Goal: Task Accomplishment & Management: Use online tool/utility

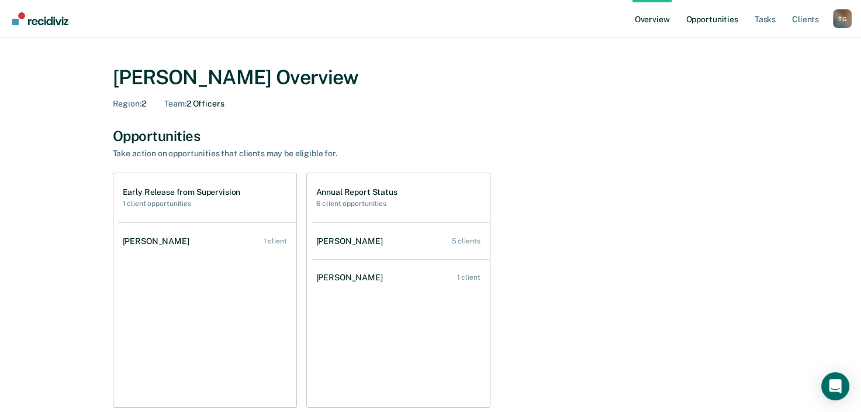
click at [714, 22] on link "Opportunities" at bounding box center [711, 18] width 57 height 37
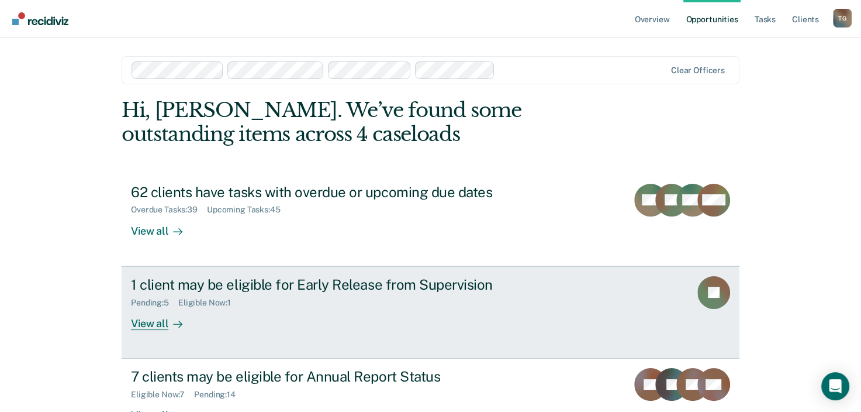
click at [150, 324] on div "View all" at bounding box center [163, 318] width 65 height 23
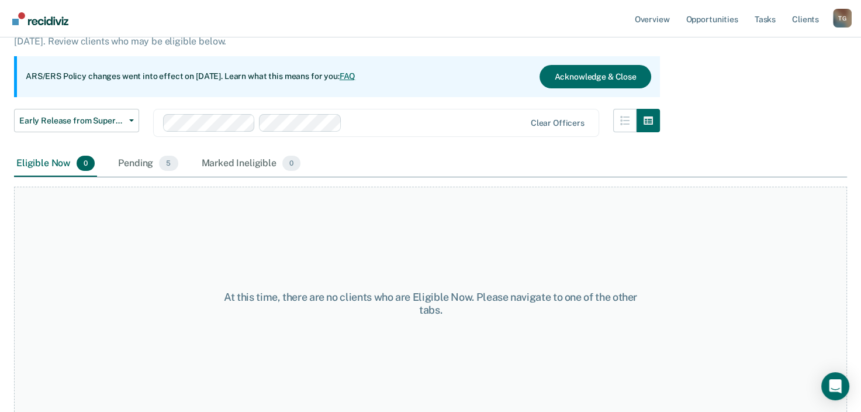
scroll to position [97, 0]
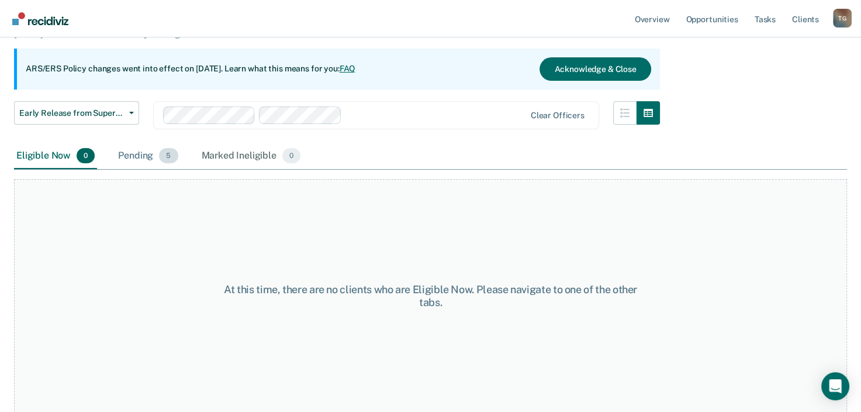
click at [130, 154] on div "Pending 5" at bounding box center [148, 156] width 64 height 26
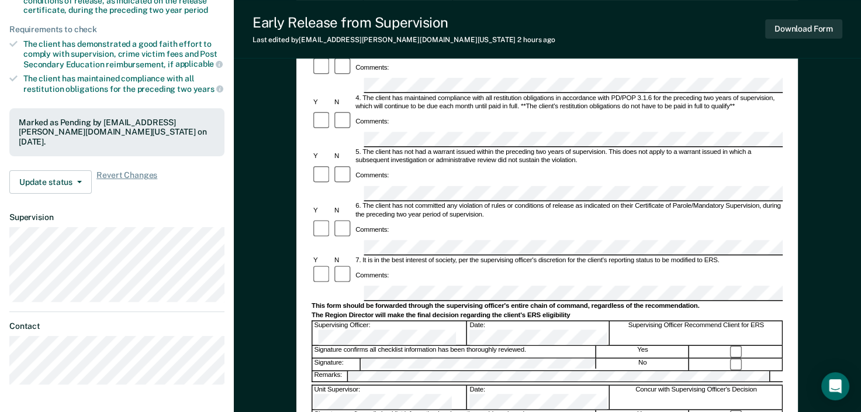
scroll to position [292, 0]
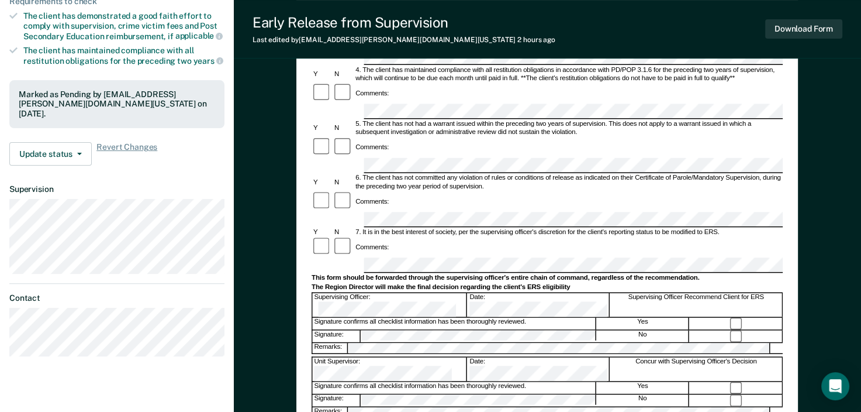
click at [539, 316] on div "Signature confirms all checklist information has been thoroughly reviewed. Yes" at bounding box center [547, 322] width 471 height 13
click at [531, 317] on div "Signature confirms all checklist information has been thoroughly reviewed." at bounding box center [455, 323] width 284 height 12
click at [529, 317] on div "Signature confirms all checklist information has been thoroughly reviewed." at bounding box center [455, 323] width 284 height 12
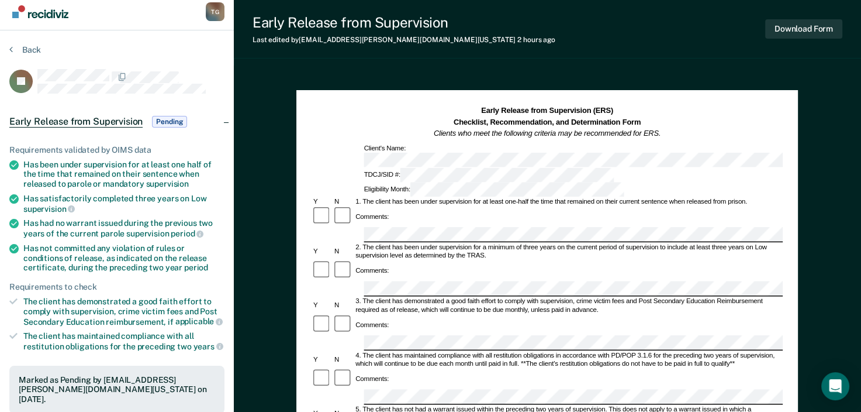
scroll to position [0, 0]
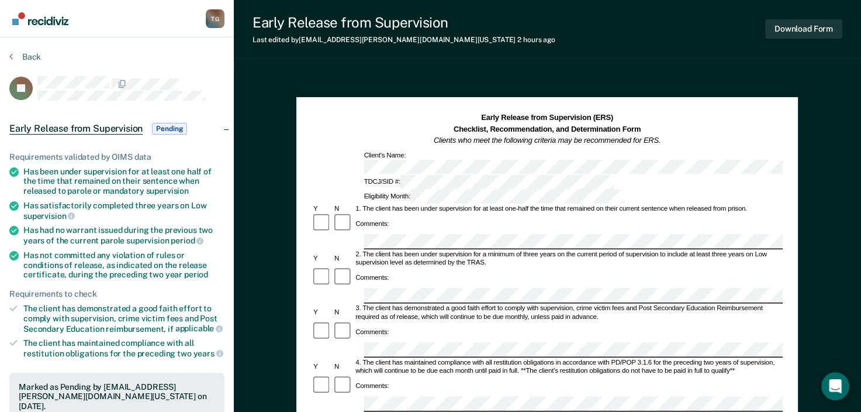
scroll to position [97, 0]
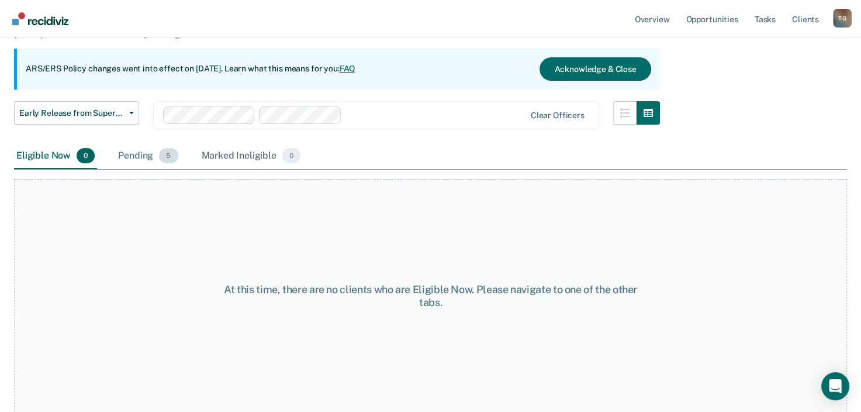
click at [154, 151] on div "Pending 5" at bounding box center [148, 156] width 64 height 26
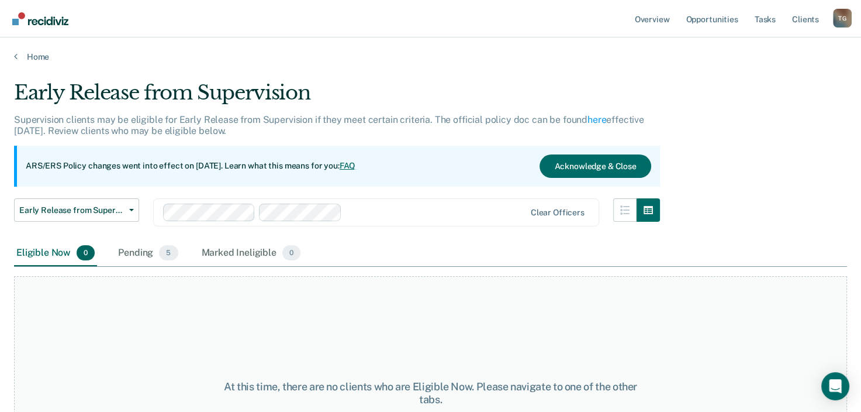
scroll to position [97, 0]
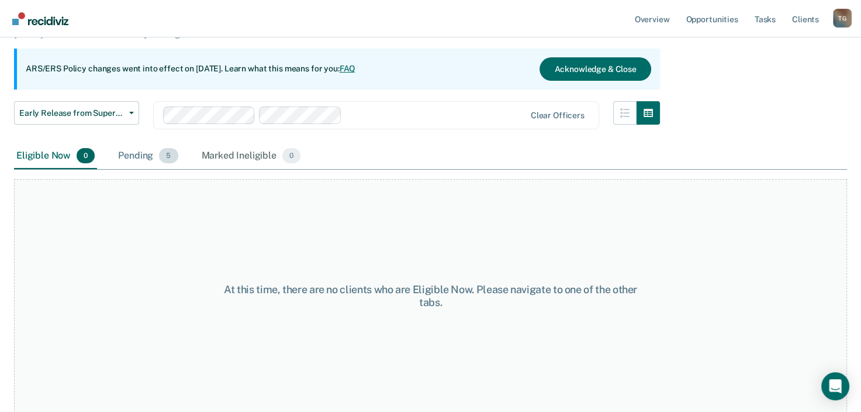
click at [163, 163] on div "Pending 5" at bounding box center [148, 156] width 64 height 26
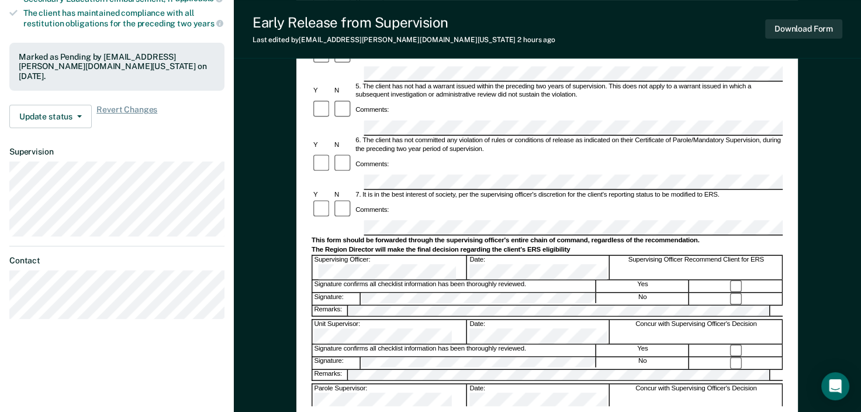
scroll to position [351, 0]
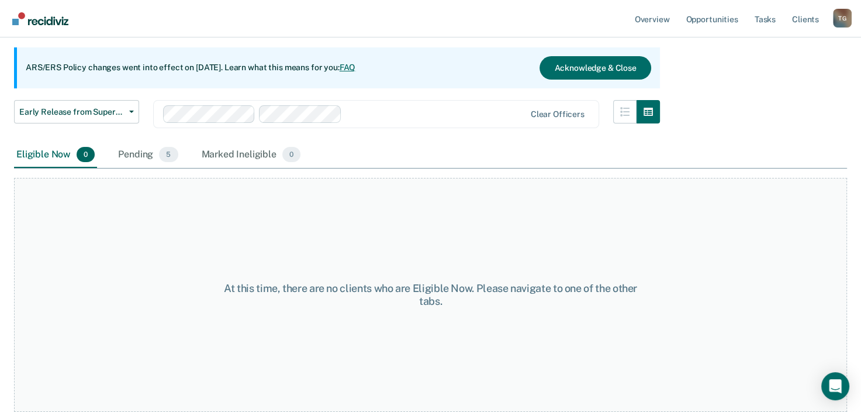
scroll to position [97, 0]
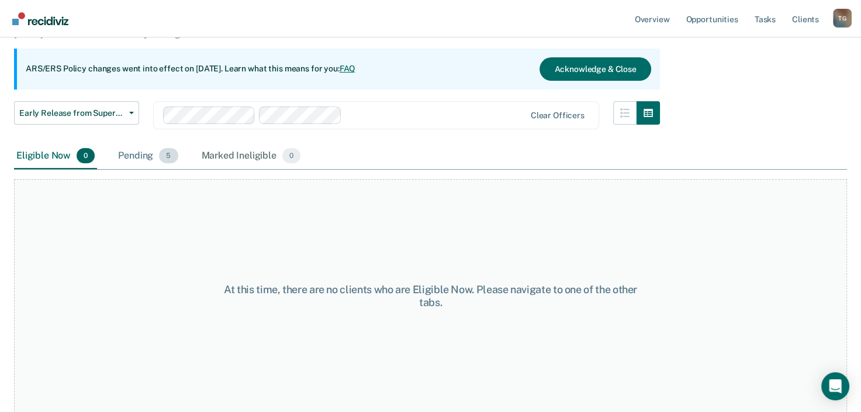
click at [143, 153] on div "Pending 5" at bounding box center [148, 156] width 64 height 26
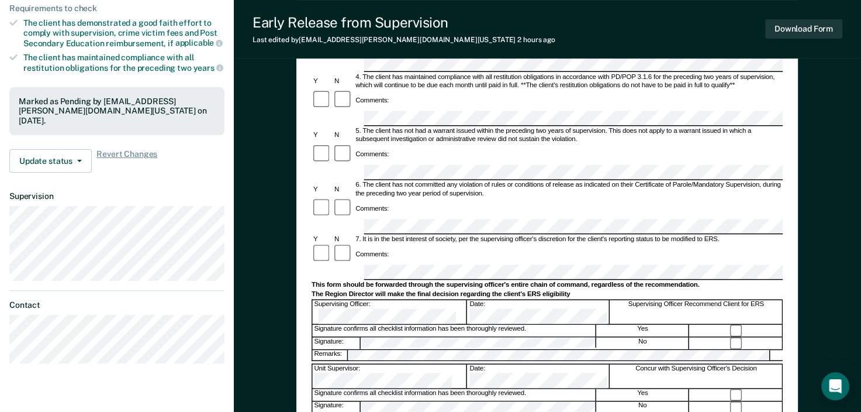
scroll to position [292, 0]
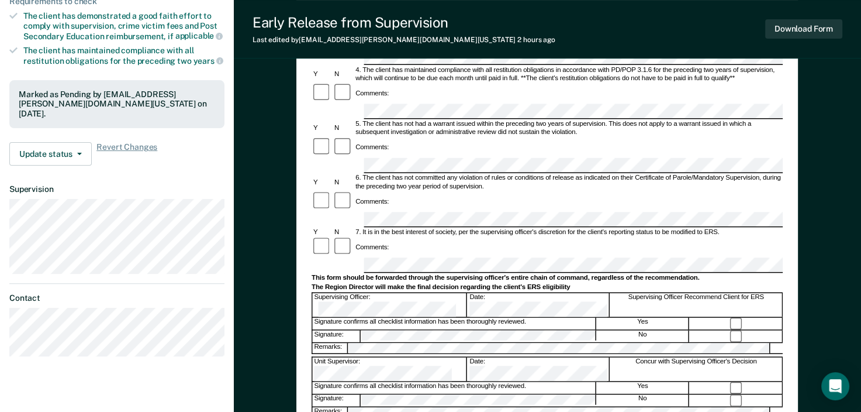
scroll to position [97, 0]
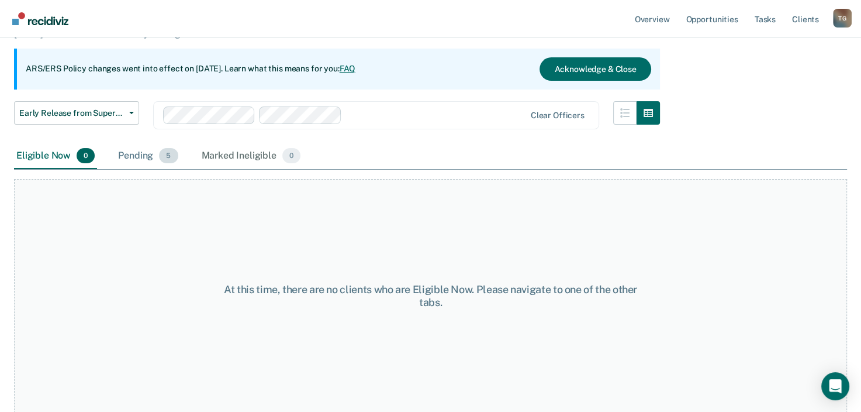
click at [125, 156] on div "Pending 5" at bounding box center [148, 156] width 64 height 26
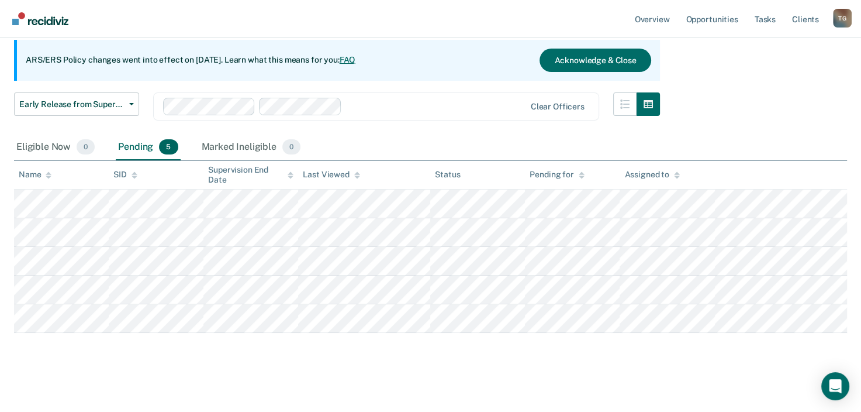
scroll to position [110, 0]
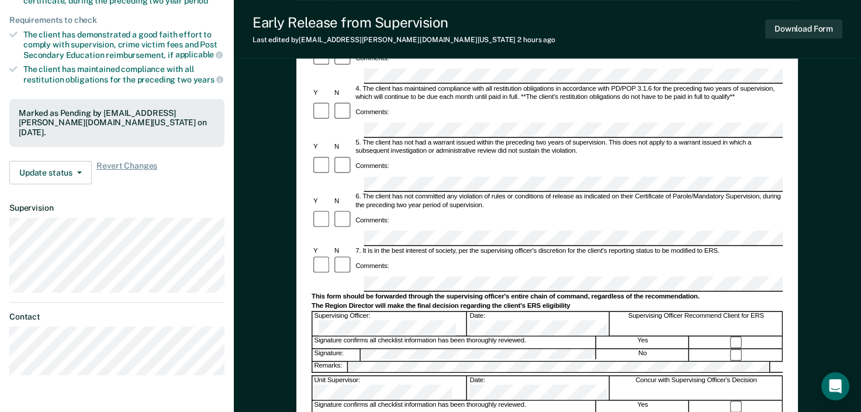
scroll to position [292, 0]
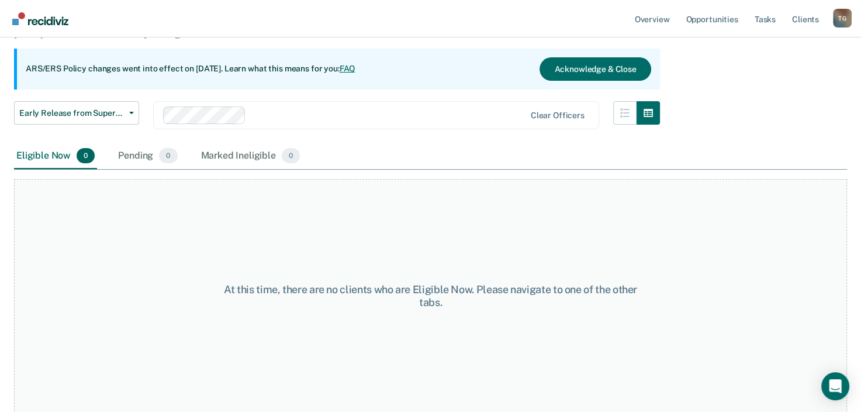
scroll to position [94, 0]
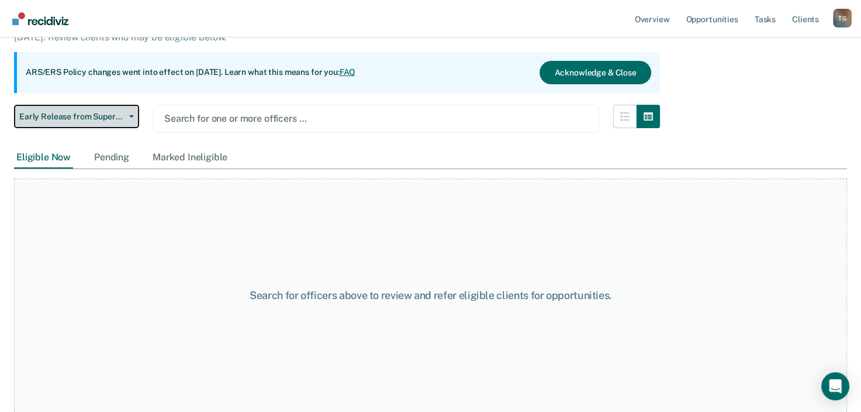
click at [123, 116] on span "Early Release from Supervision" at bounding box center [71, 117] width 105 height 10
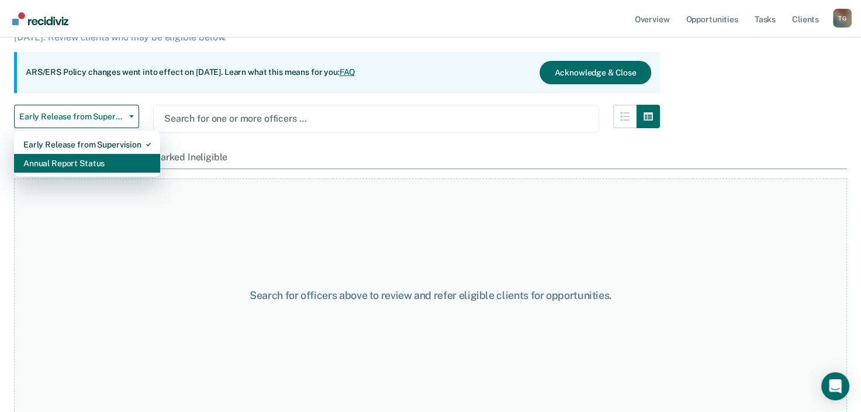
click at [96, 162] on div "Annual Report Status" at bounding box center [86, 163] width 127 height 19
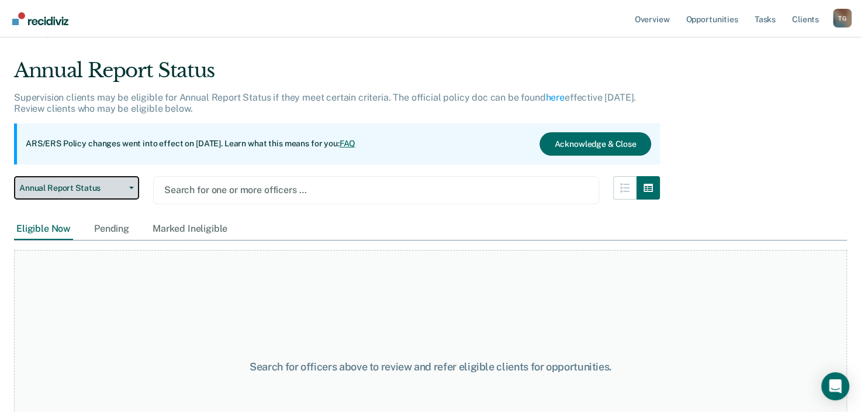
scroll to position [58, 0]
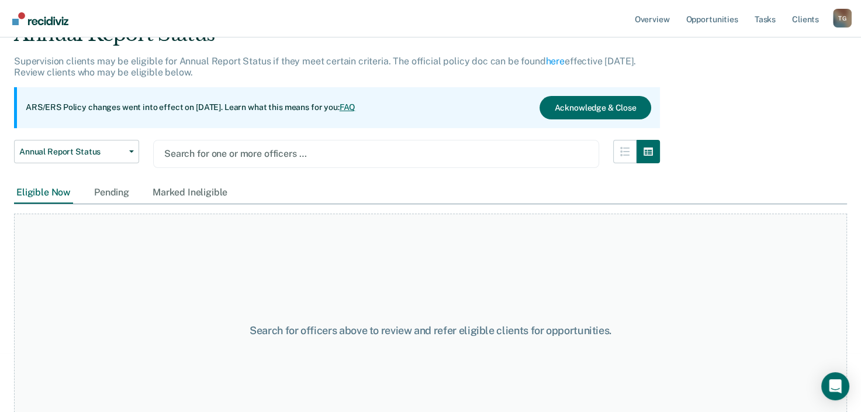
click at [283, 154] on div at bounding box center [376, 153] width 424 height 13
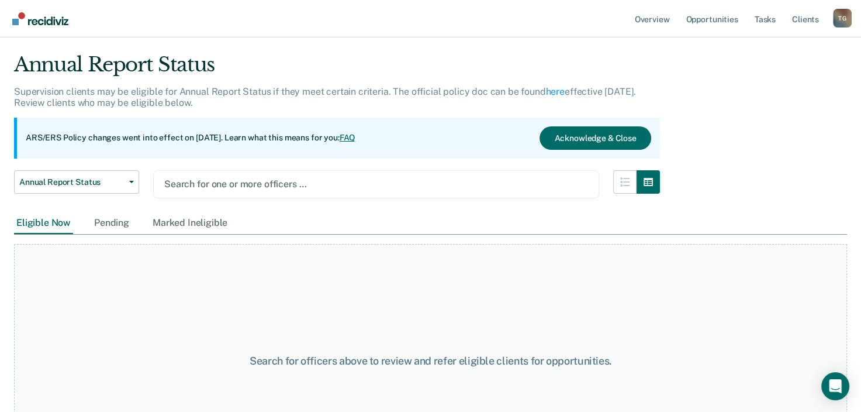
scroll to position [0, 0]
